Goal: Complete application form: Complete application form

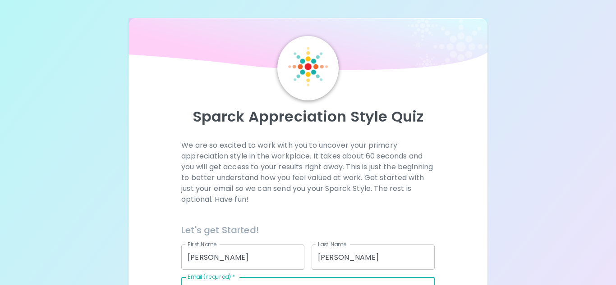
scroll to position [155, 0]
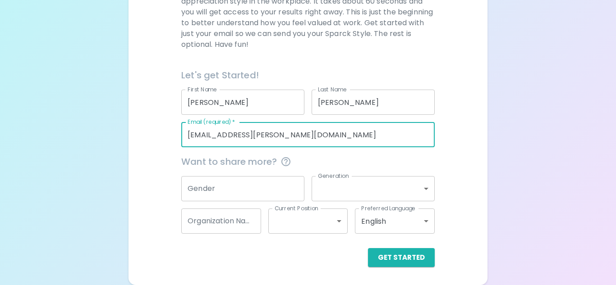
type input "[EMAIL_ADDRESS][PERSON_NAME][DOMAIN_NAME]"
click at [246, 191] on input "Gender" at bounding box center [242, 188] width 123 height 25
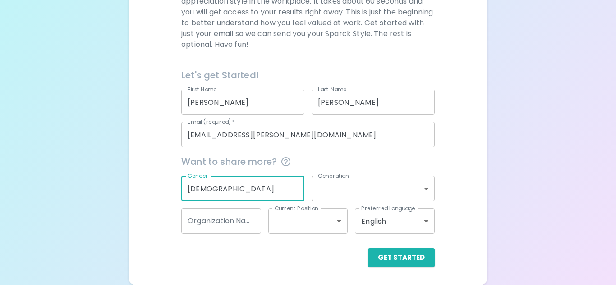
type input "[DEMOGRAPHIC_DATA]"
click at [342, 220] on body "Sparck Appreciation Style Quiz We are so excited to work with you to uncover yo…" at bounding box center [308, 65] width 616 height 441
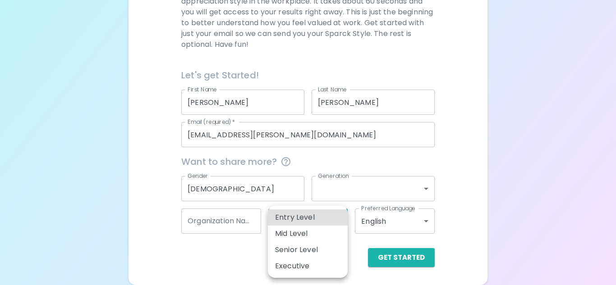
click at [385, 185] on div at bounding box center [308, 142] width 616 height 285
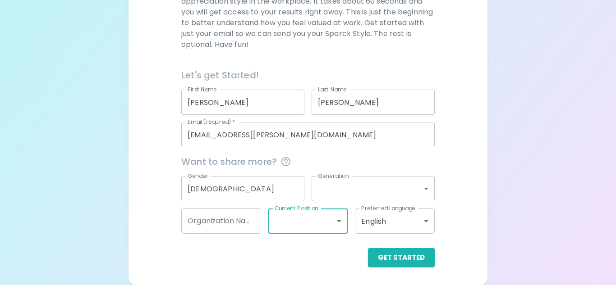
click at [426, 185] on body "Sparck Appreciation Style Quiz We are so excited to work with you to uncover yo…" at bounding box center [308, 65] width 616 height 441
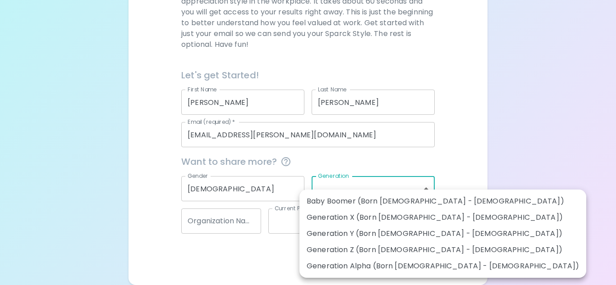
click at [402, 218] on li "Generation X (Born [DEMOGRAPHIC_DATA] - [DEMOGRAPHIC_DATA])" at bounding box center [442, 218] width 287 height 16
type input "generation_x"
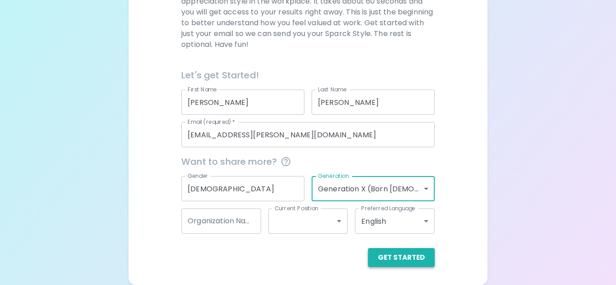
click at [395, 253] on button "Get Started" at bounding box center [401, 257] width 67 height 19
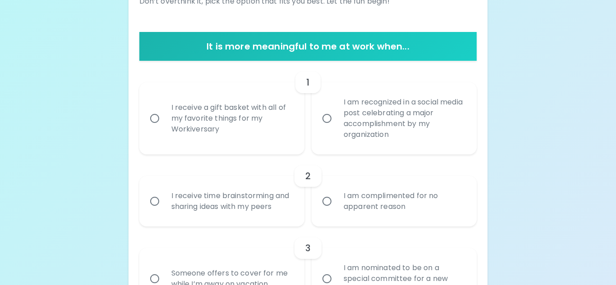
click at [326, 119] on input "I am recognized in a social media post celebrating a major accomplishment by my…" at bounding box center [326, 118] width 19 height 19
radio input "true"
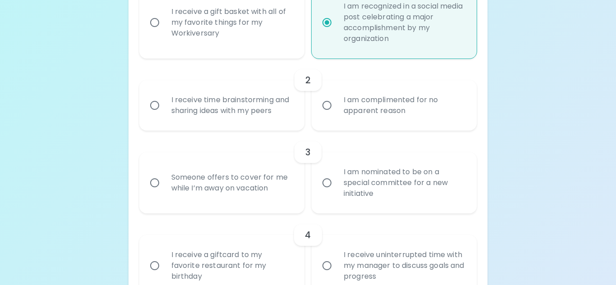
scroll to position [252, 0]
click at [155, 103] on input "I receive time brainstorming and sharing ideas with my peers" at bounding box center [154, 105] width 19 height 19
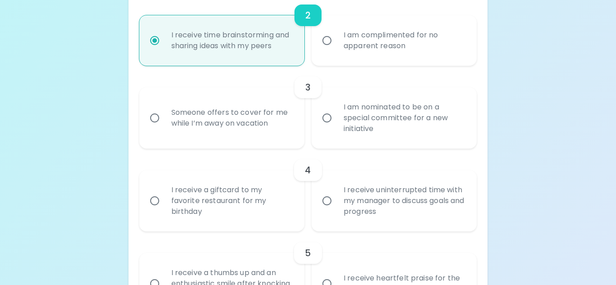
scroll to position [324, 0]
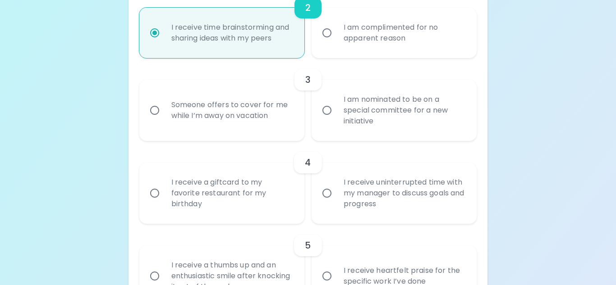
radio input "true"
click at [328, 109] on input "I am nominated to be on a special committee for a new initiative" at bounding box center [326, 110] width 19 height 19
radio input "false"
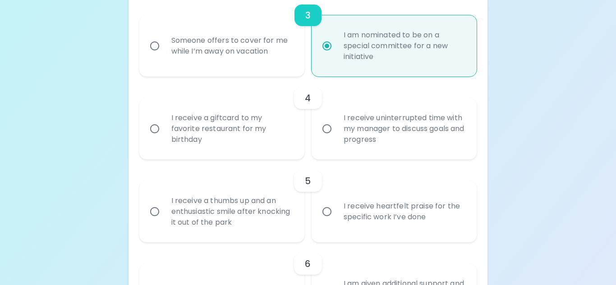
scroll to position [396, 0]
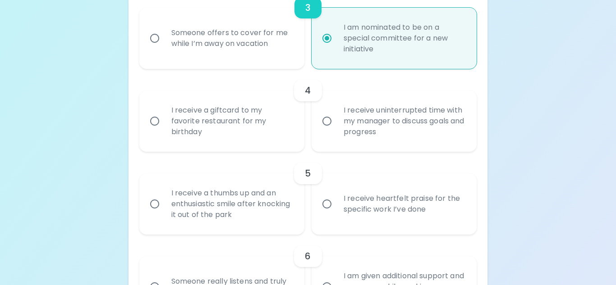
click at [326, 120] on input "I receive uninterrupted time with my manager to discuss goals and progress" at bounding box center [326, 121] width 19 height 19
radio input "false"
radio input "true"
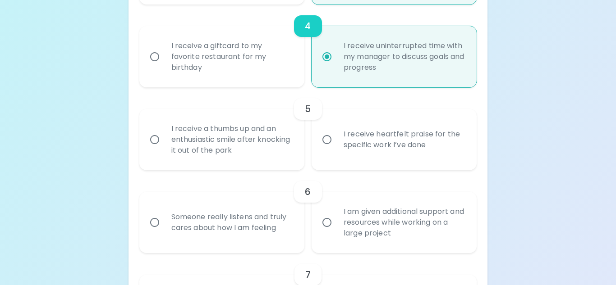
scroll to position [468, 0]
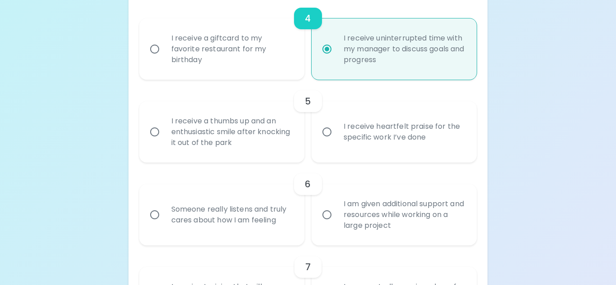
radio input "true"
click at [159, 132] on input "I receive a thumbs up and an enthusiastic smile after knocking it out of the pa…" at bounding box center [154, 132] width 19 height 19
radio input "false"
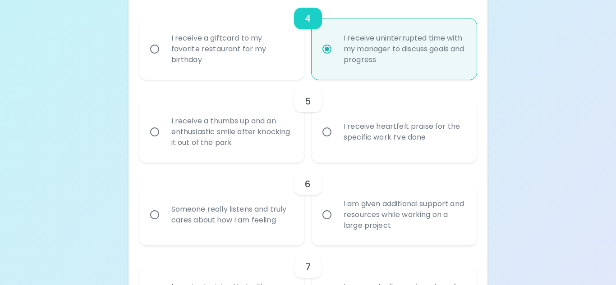
radio input "false"
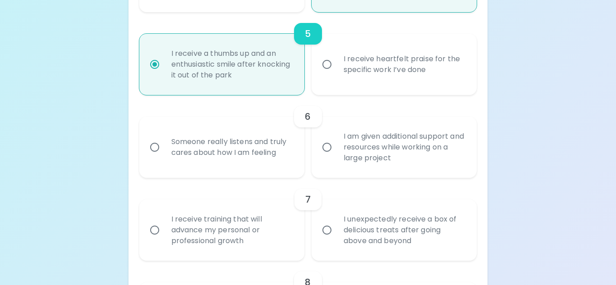
scroll to position [540, 0]
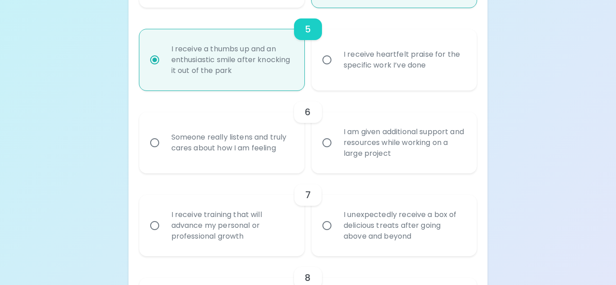
click at [326, 142] on input "I am given additional support and resources while working on a large project" at bounding box center [326, 142] width 19 height 19
radio input "false"
radio input "true"
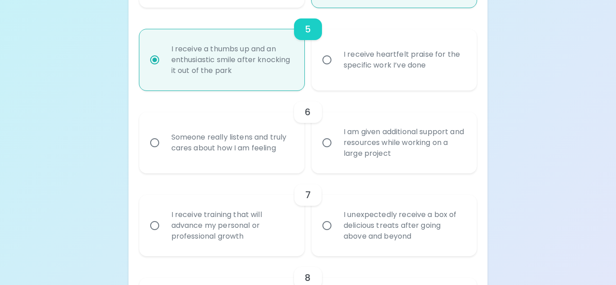
radio input "false"
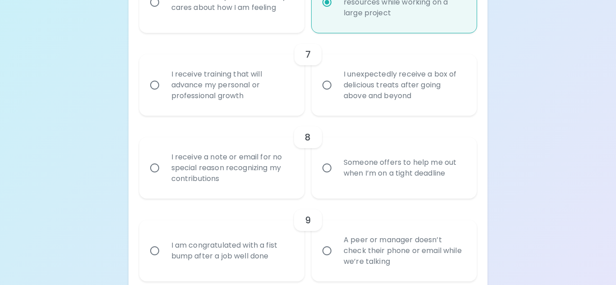
scroll to position [686, 0]
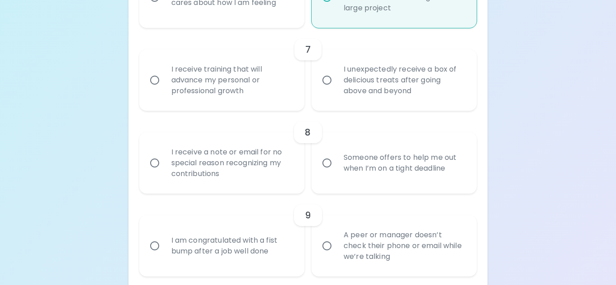
click at [156, 80] on input "I receive training that will advance my personal or professional growth" at bounding box center [154, 80] width 19 height 19
radio input "false"
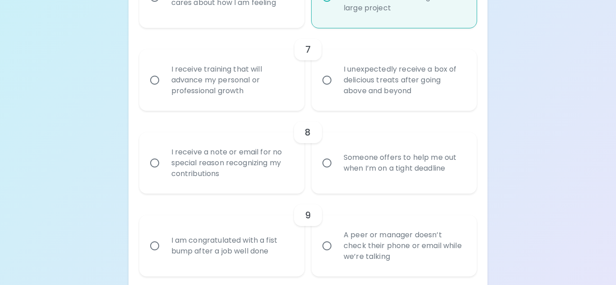
radio input "true"
radio input "false"
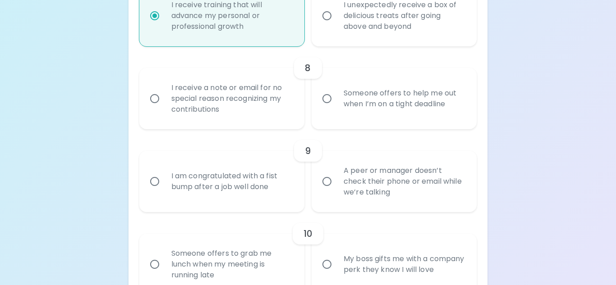
scroll to position [758, 0]
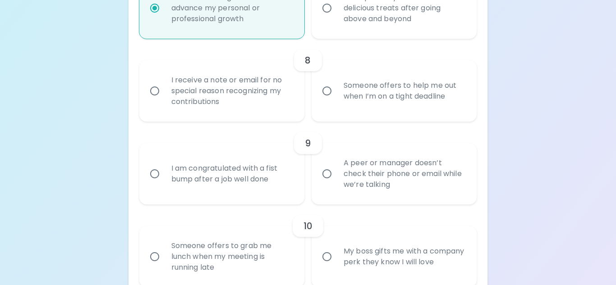
click at [154, 92] on input "I receive a note or email for no special reason recognizing my contributions" at bounding box center [154, 91] width 19 height 19
radio input "false"
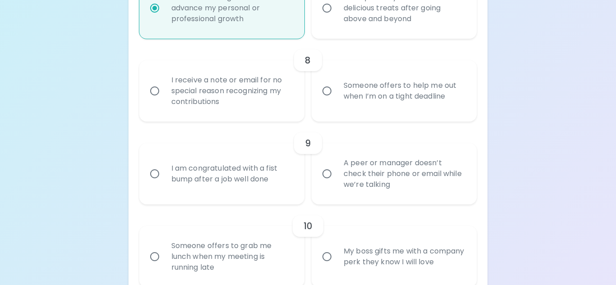
radio input "false"
radio input "true"
radio input "false"
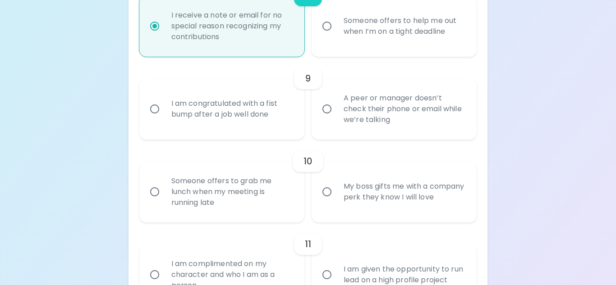
scroll to position [830, 0]
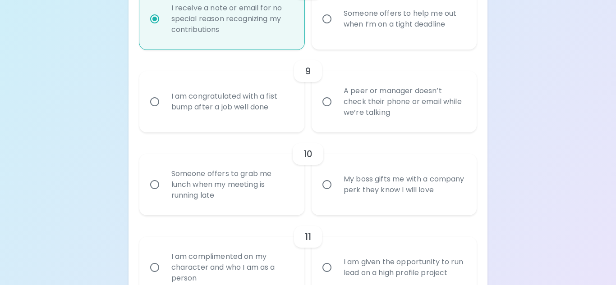
click at [154, 101] on input "I am congratulated with a fist bump after a job well done" at bounding box center [154, 101] width 19 height 19
radio input "false"
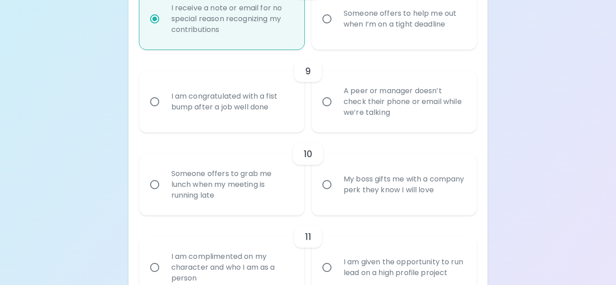
radio input "false"
radio input "true"
radio input "false"
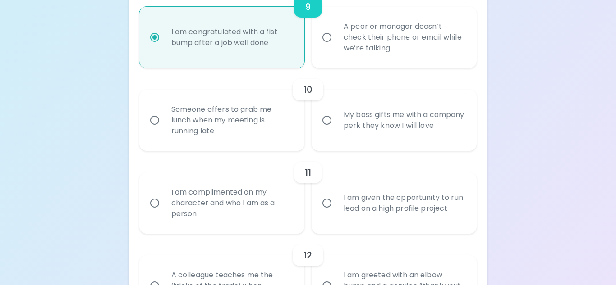
scroll to position [902, 0]
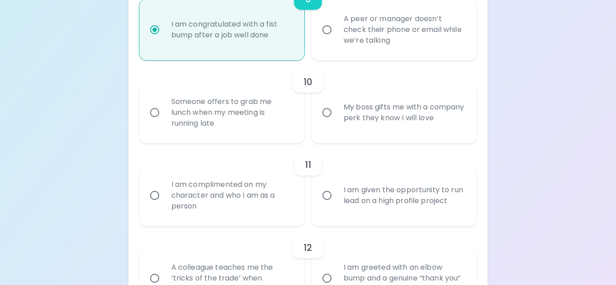
click at [327, 110] on input "My boss gifts me with a company perk they know I will love" at bounding box center [326, 112] width 19 height 19
radio input "false"
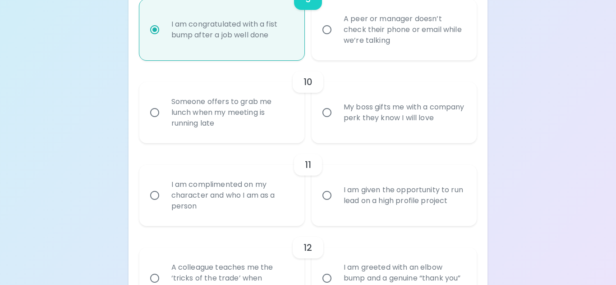
radio input "false"
radio input "true"
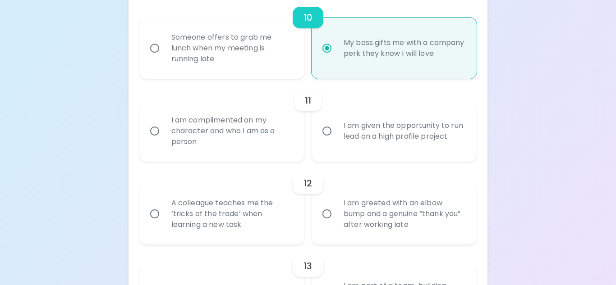
scroll to position [974, 0]
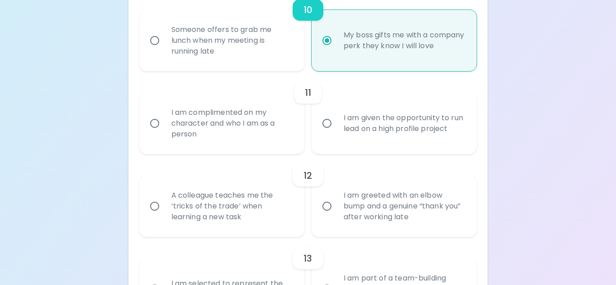
radio input "true"
click at [155, 124] on input "I am complimented on my character and who I am as a person" at bounding box center [154, 123] width 19 height 19
radio input "false"
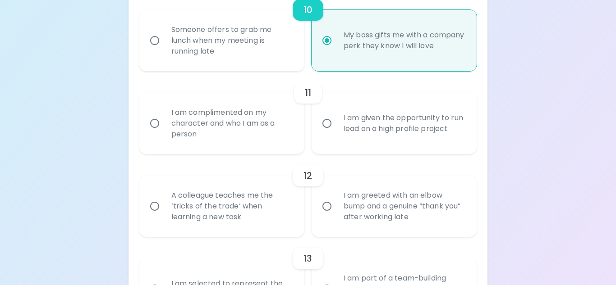
radio input "false"
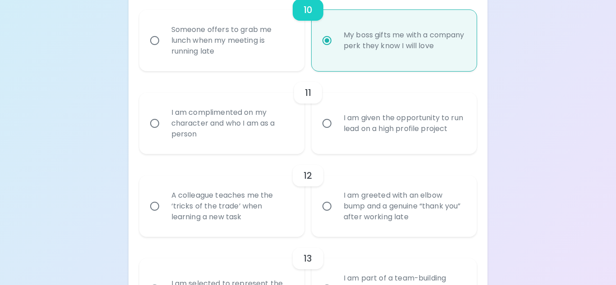
radio input "false"
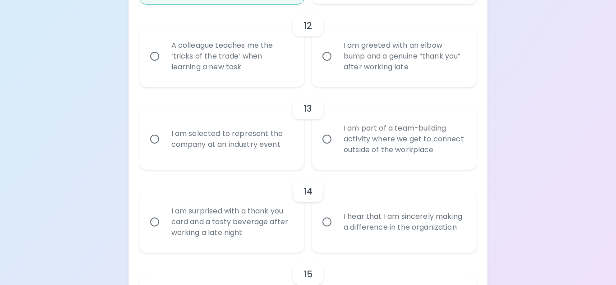
scroll to position [1126, 0]
radio input "true"
click at [154, 52] on input "A colleague teaches me the ‘tricks of the trade’ when learning a new task" at bounding box center [154, 54] width 19 height 19
radio input "false"
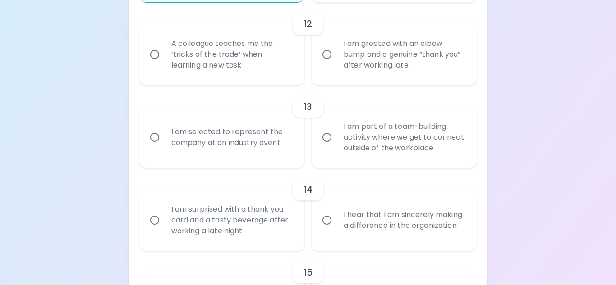
radio input "false"
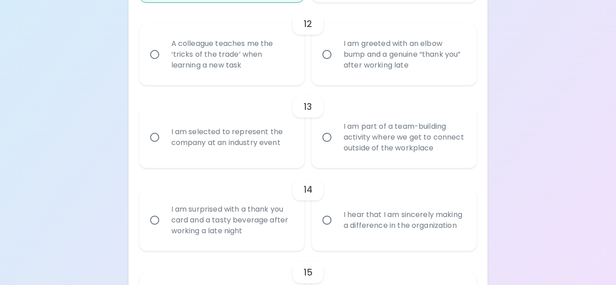
radio input "false"
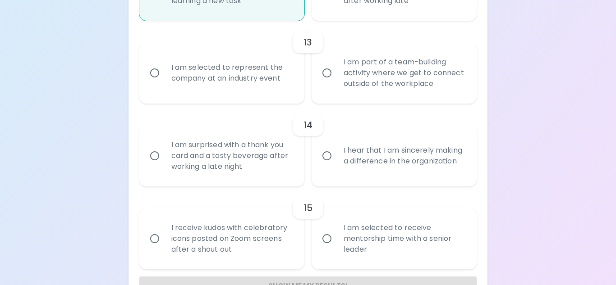
scroll to position [1198, 0]
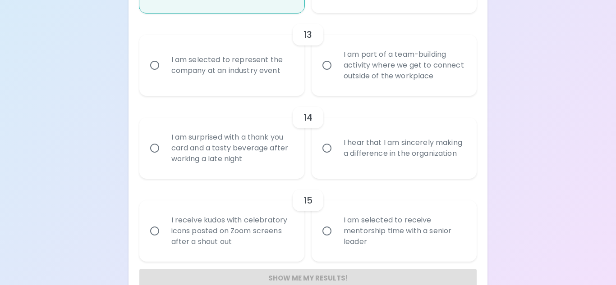
click at [327, 63] on input "I am part of a team-building activity where we get to connect outside of the wo…" at bounding box center [326, 65] width 19 height 19
radio input "false"
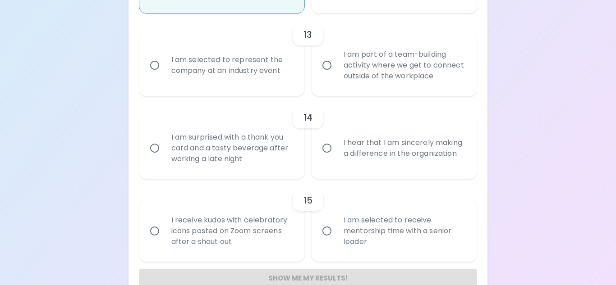
radio input "false"
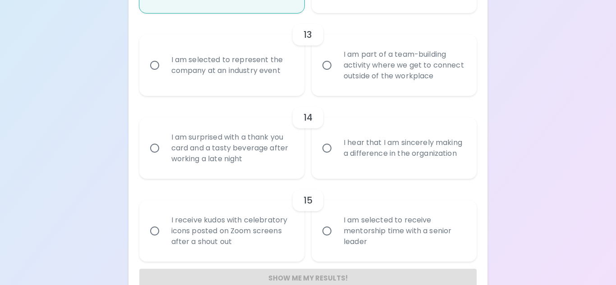
radio input "false"
radio input "true"
radio input "false"
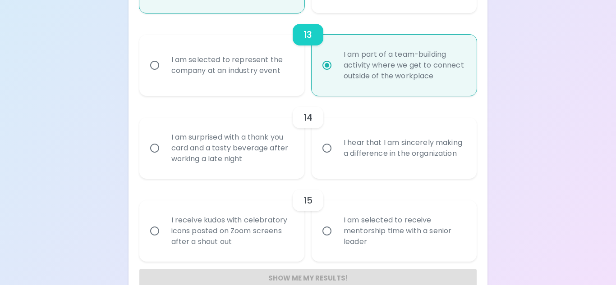
scroll to position [1219, 0]
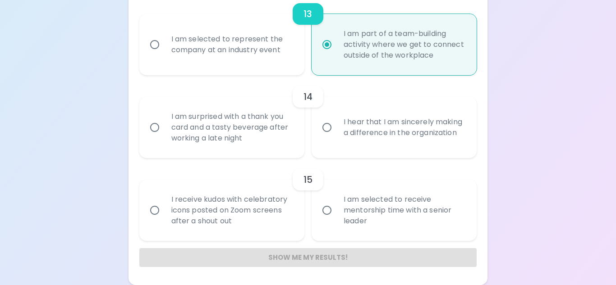
click at [326, 126] on input "I hear that I am sincerely making a difference in the organization" at bounding box center [326, 127] width 19 height 19
radio input "false"
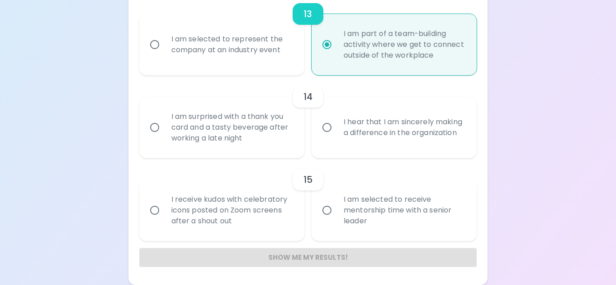
radio input "false"
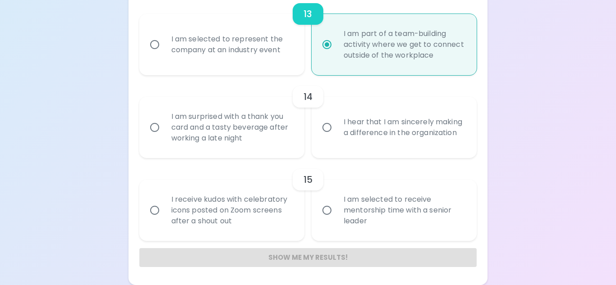
radio input "false"
radio input "true"
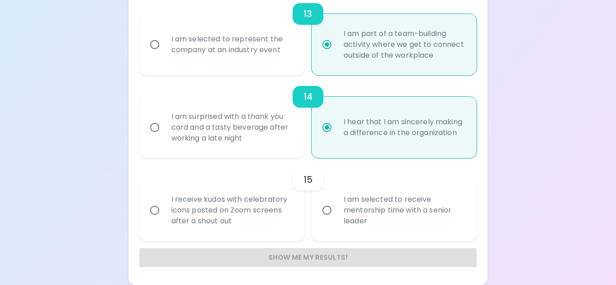
radio input "true"
click at [327, 211] on input "I am selected to receive mentorship time with a senior leader" at bounding box center [326, 210] width 19 height 19
radio input "false"
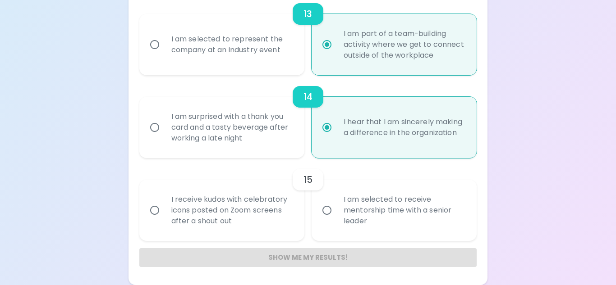
radio input "false"
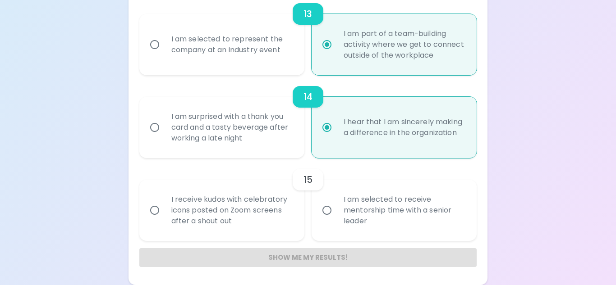
radio input "false"
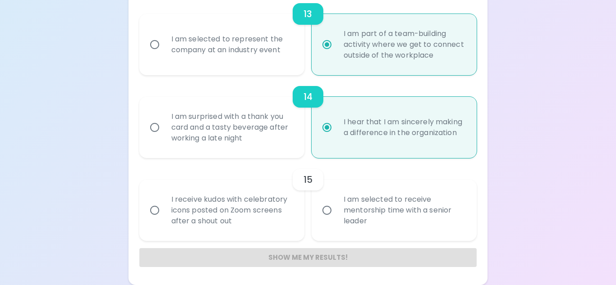
radio input "false"
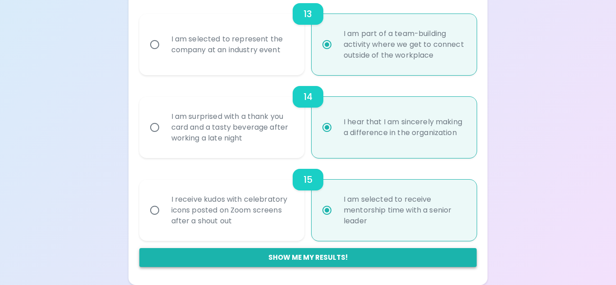
click at [341, 258] on button "Show me my results!" at bounding box center [308, 257] width 338 height 19
radio input "false"
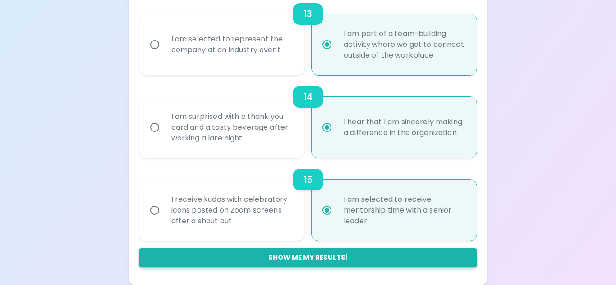
radio input "false"
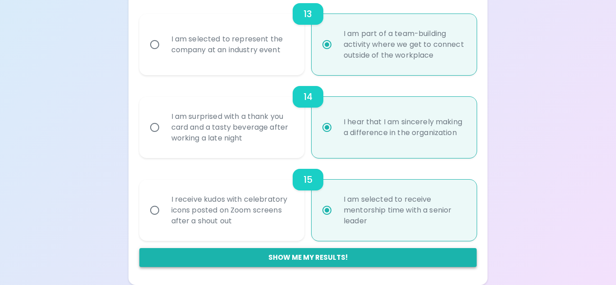
radio input "false"
radio input "true"
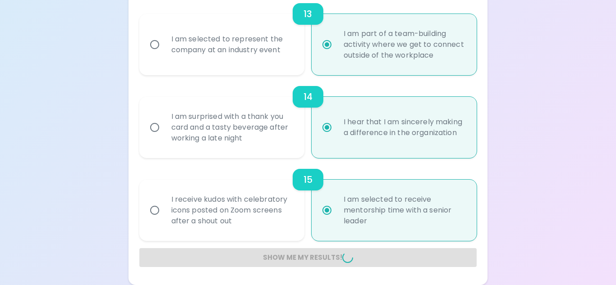
radio input "false"
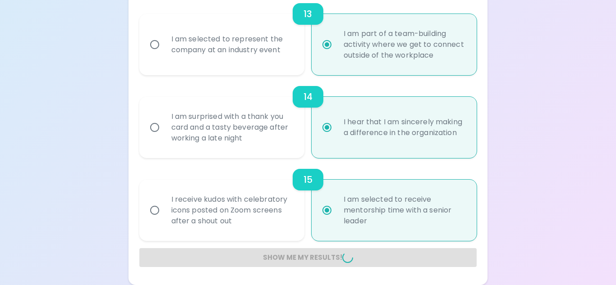
radio input "false"
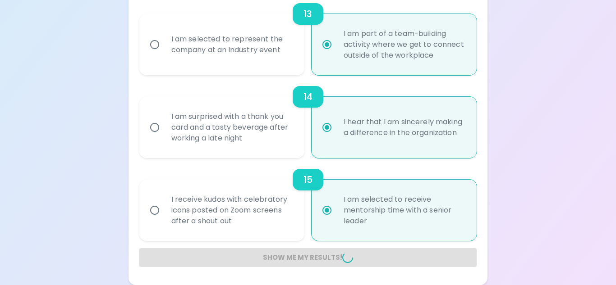
radio input "false"
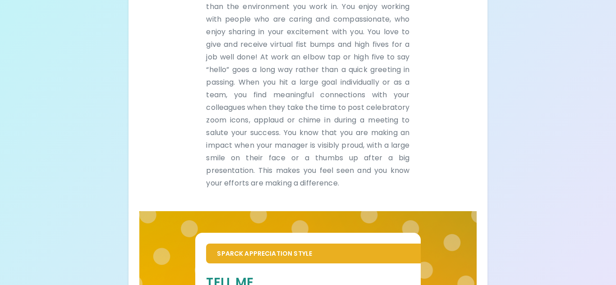
scroll to position [277, 0]
